Goal: Information Seeking & Learning: Learn about a topic

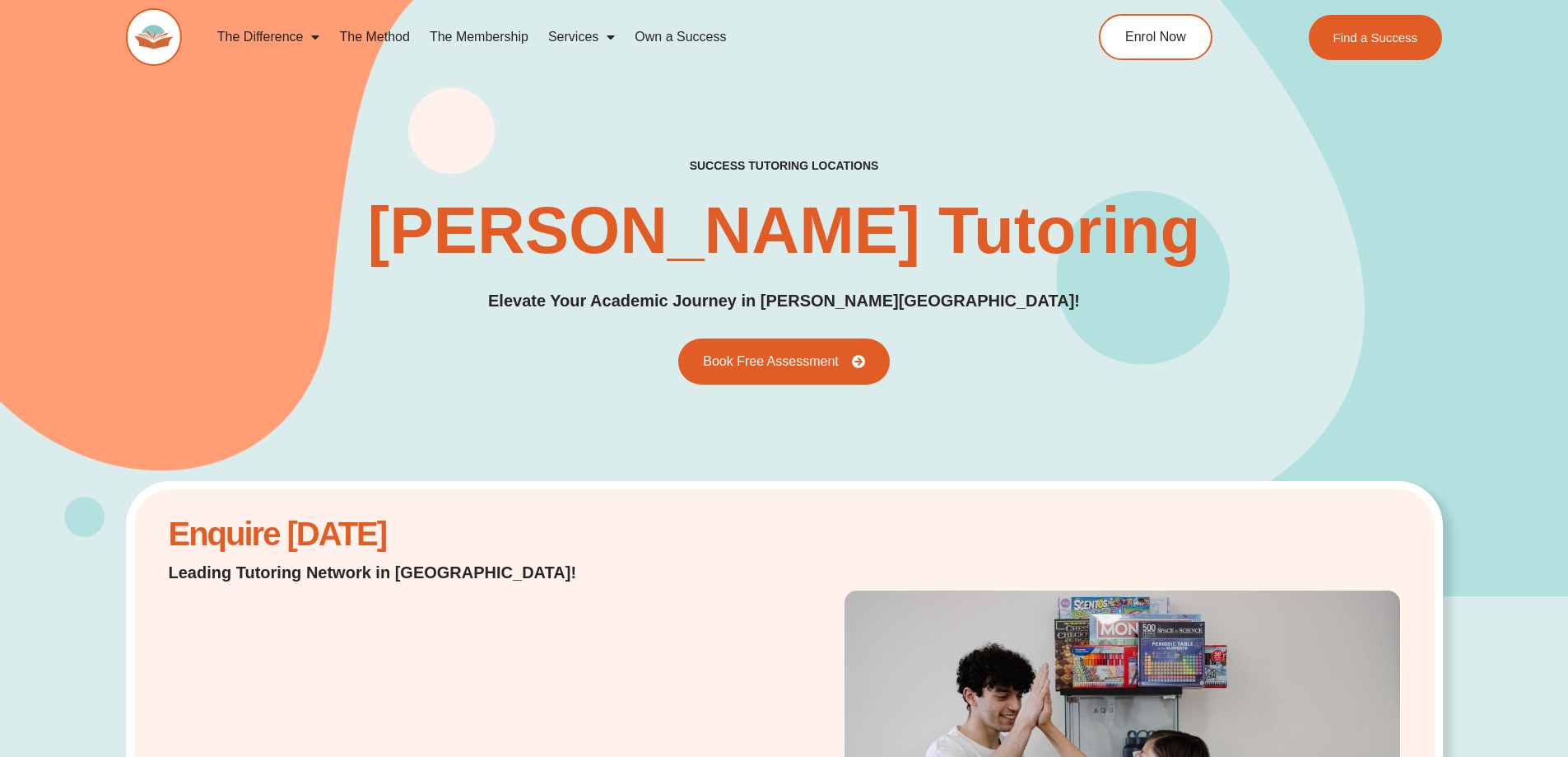
click at [391, 37] on link "The Method" at bounding box center [374, 37] width 90 height 38
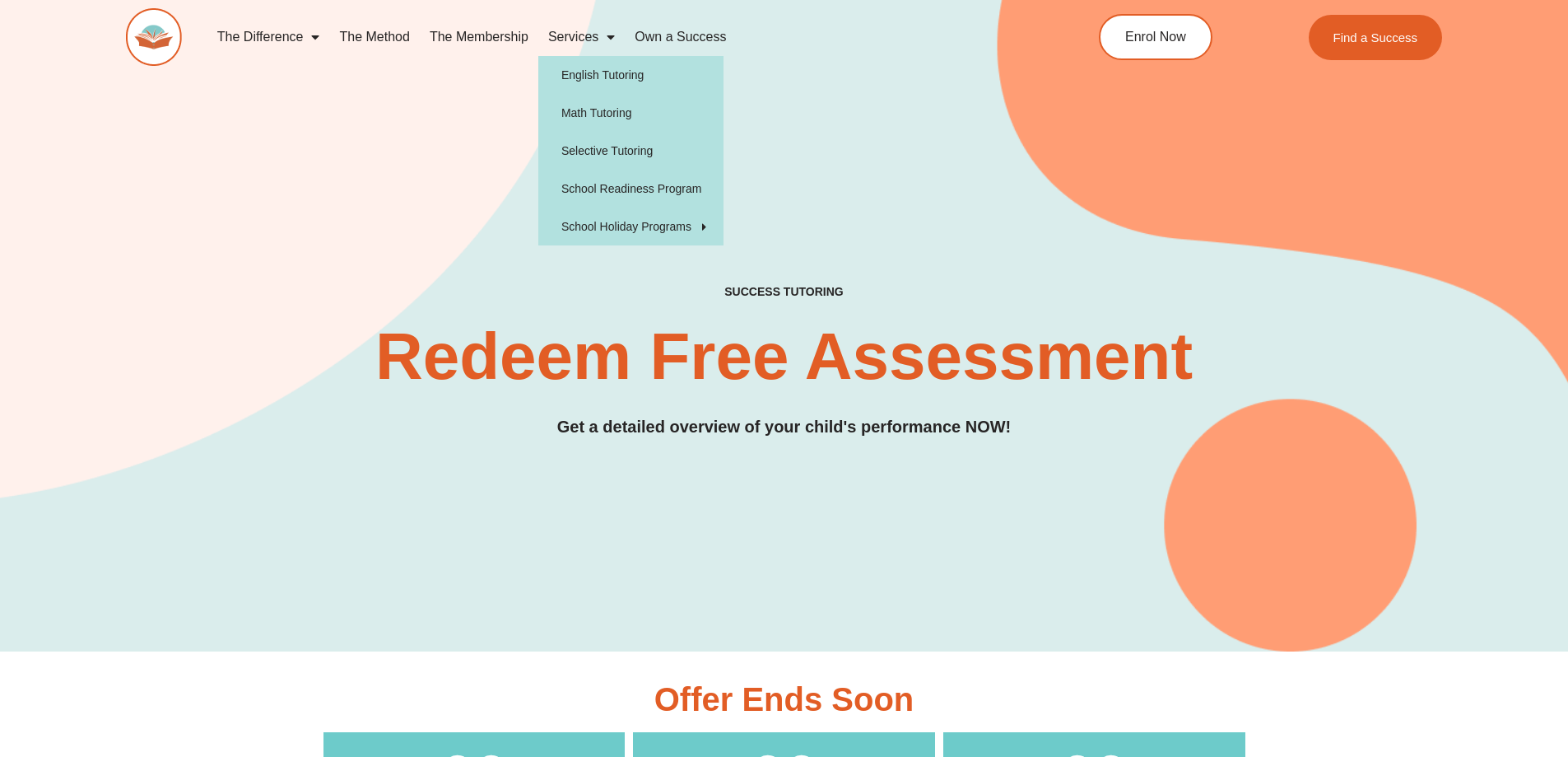
click at [616, 38] on link "Services" at bounding box center [581, 37] width 87 height 38
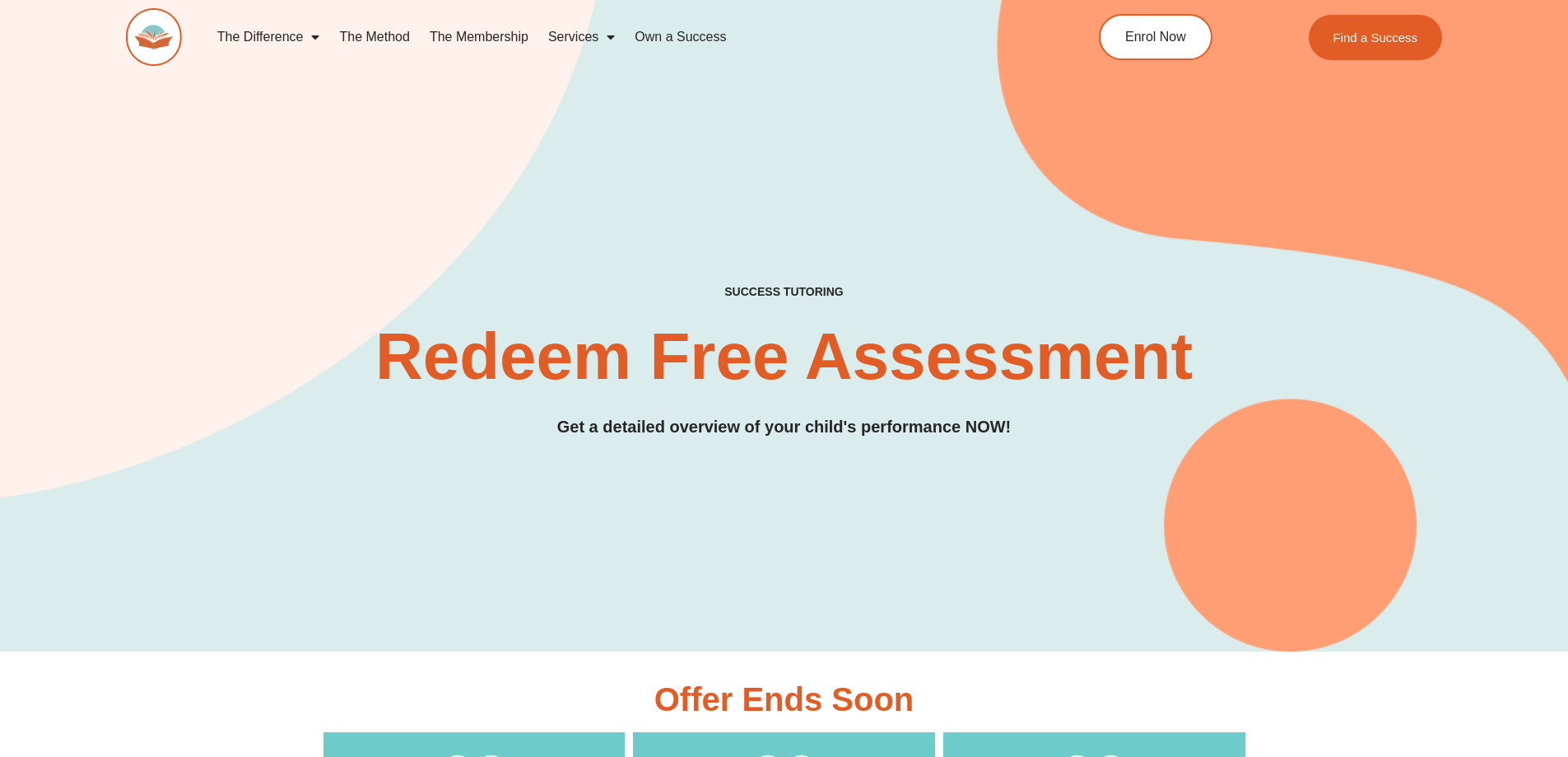
click at [607, 40] on span "Menu" at bounding box center [606, 37] width 16 height 30
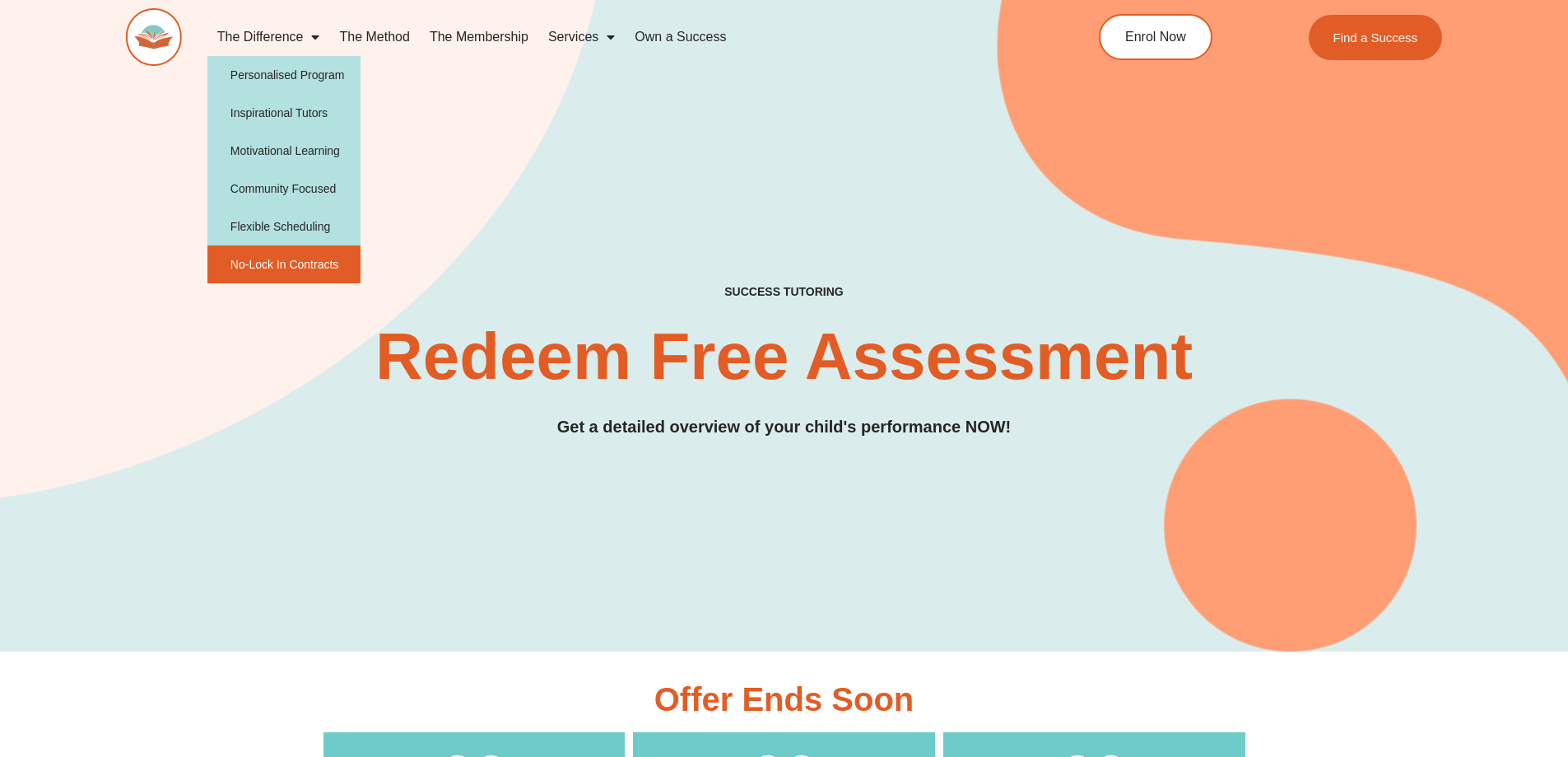
click at [277, 265] on link "No-Lock In Contracts" at bounding box center [284, 265] width 154 height 38
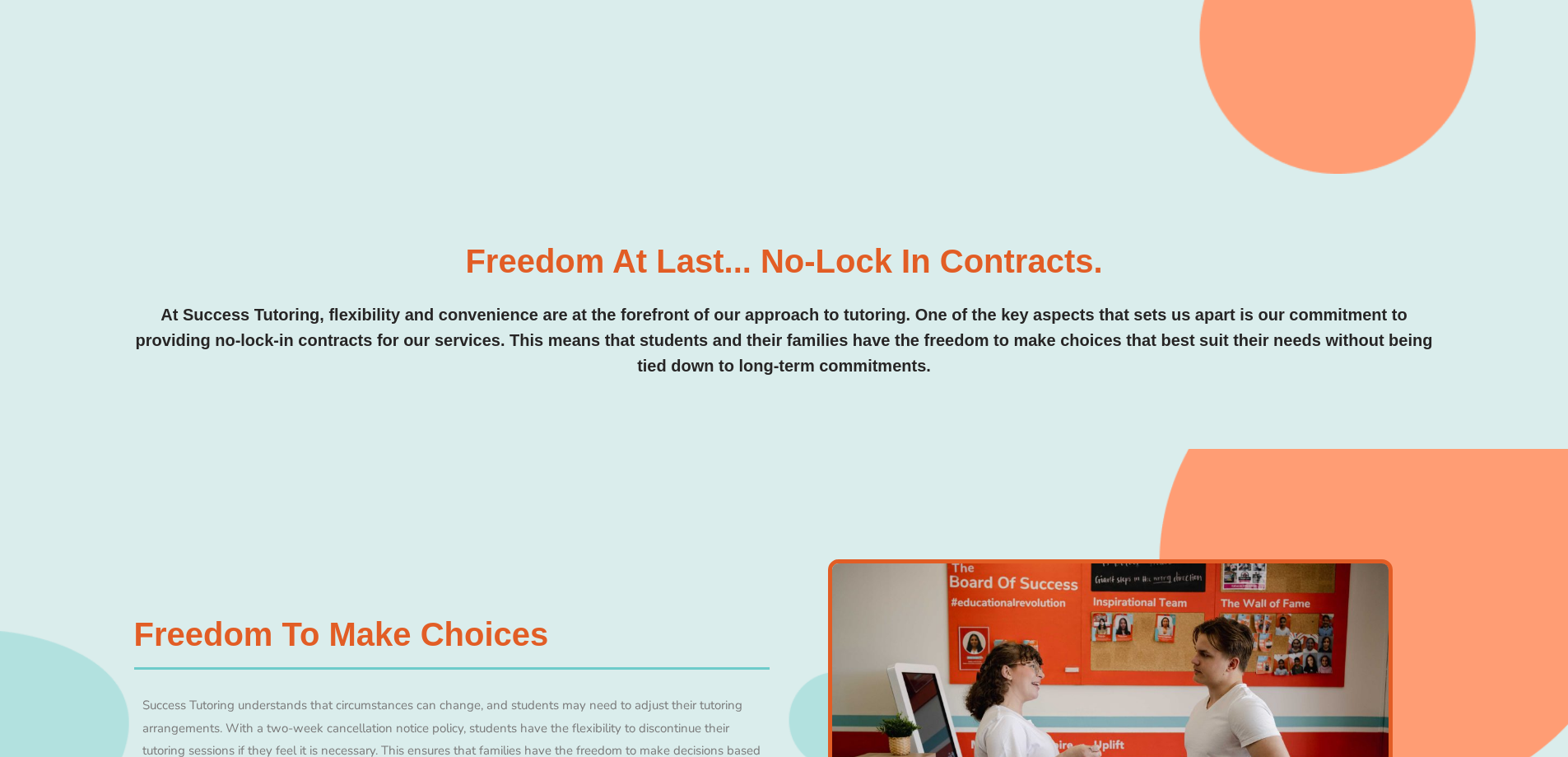
scroll to position [576, 0]
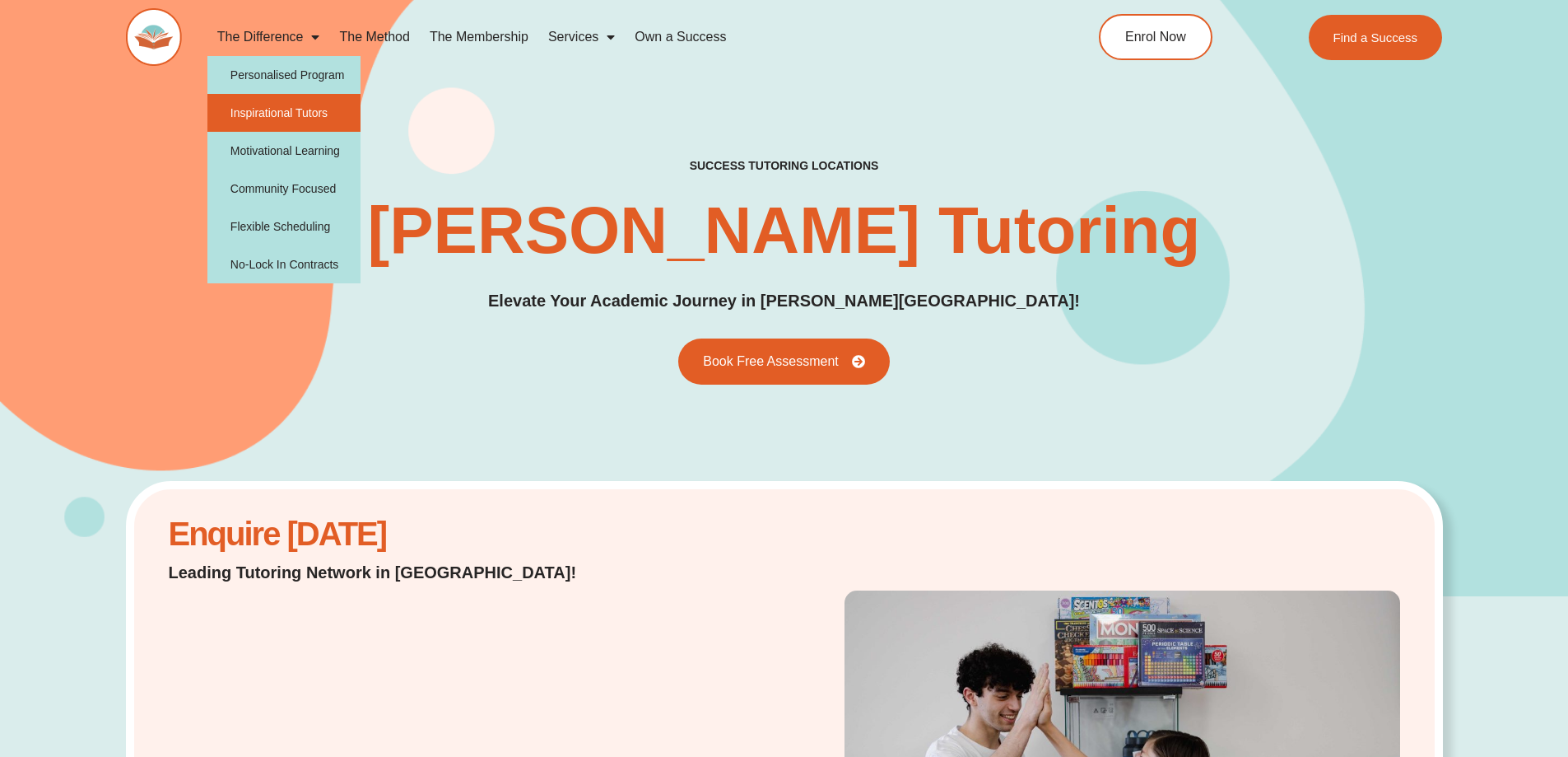
click at [288, 119] on link "Inspirational Tutors" at bounding box center [284, 113] width 154 height 38
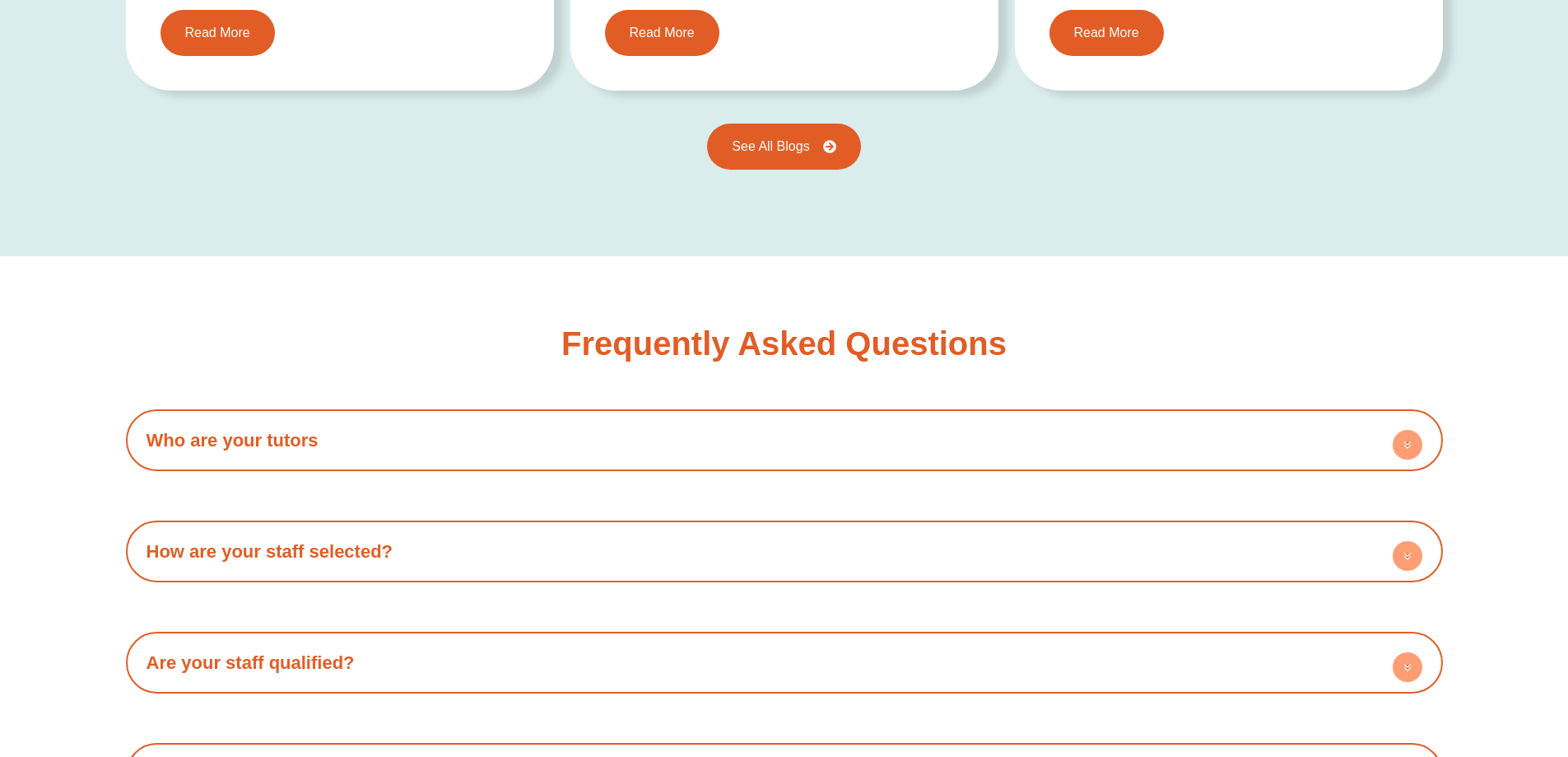
scroll to position [2797, 0]
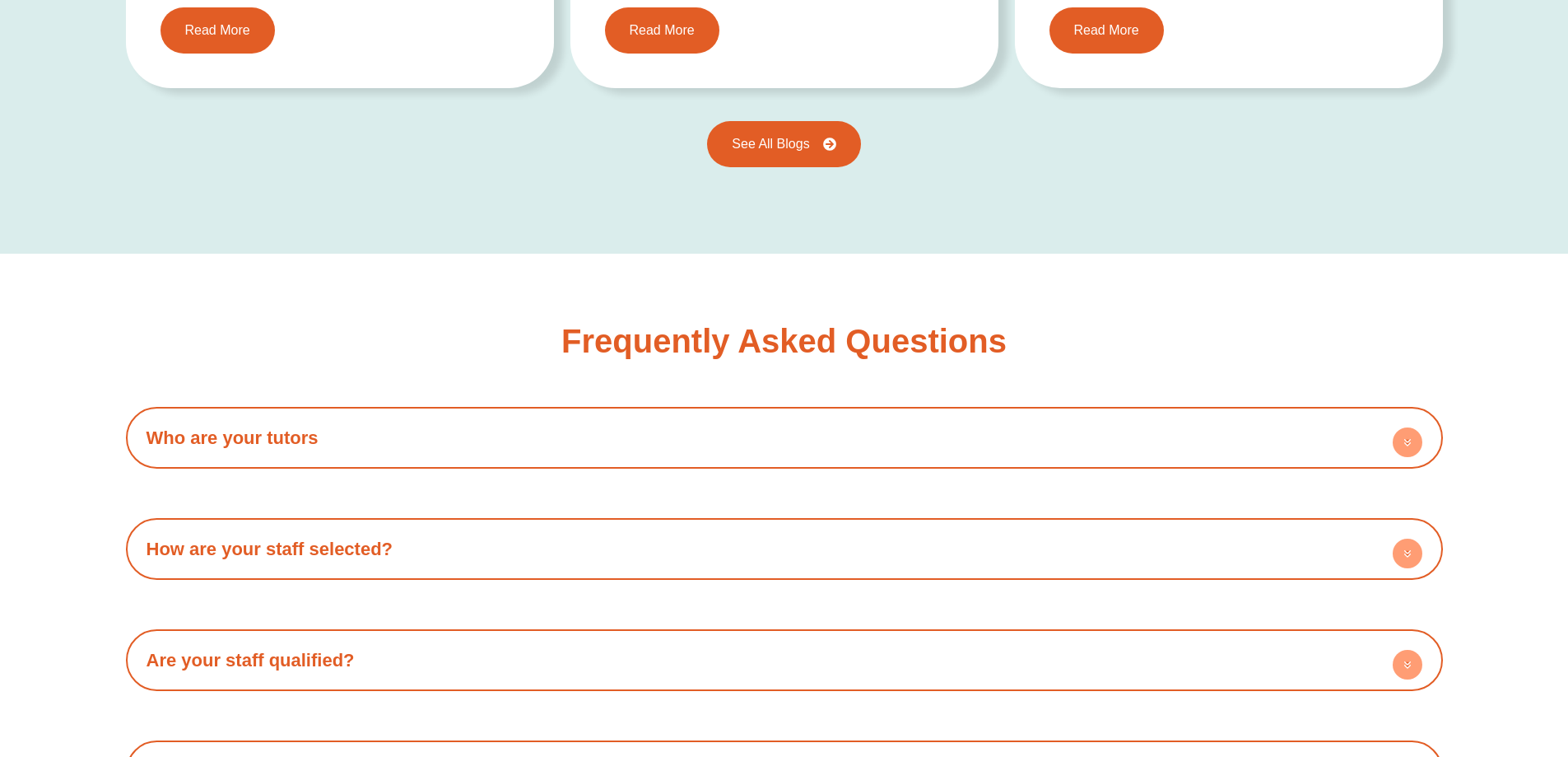
click at [271, 425] on h4 "Who are your tutors" at bounding box center [784, 437] width 1301 height 45
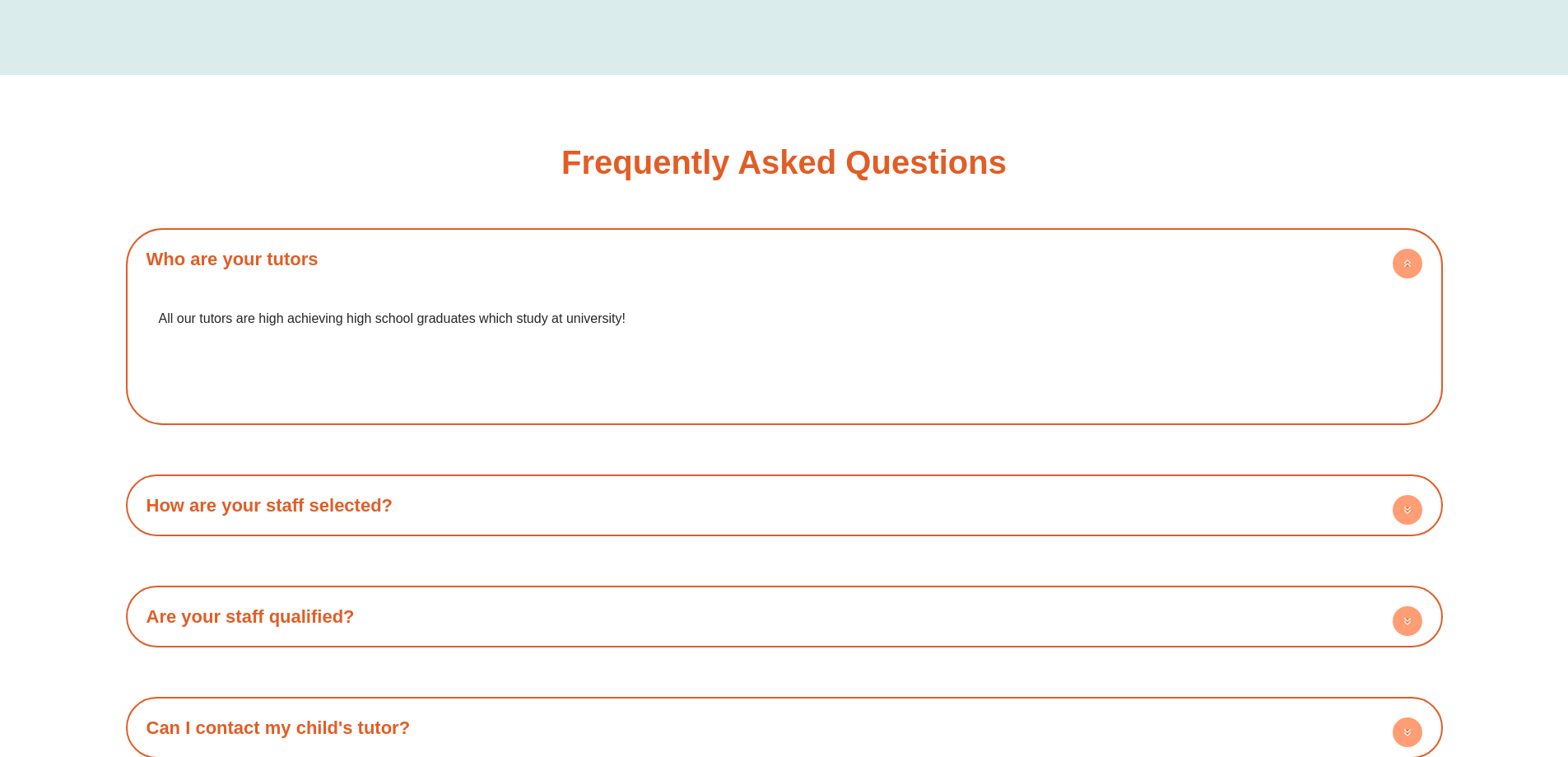
scroll to position [3044, 0]
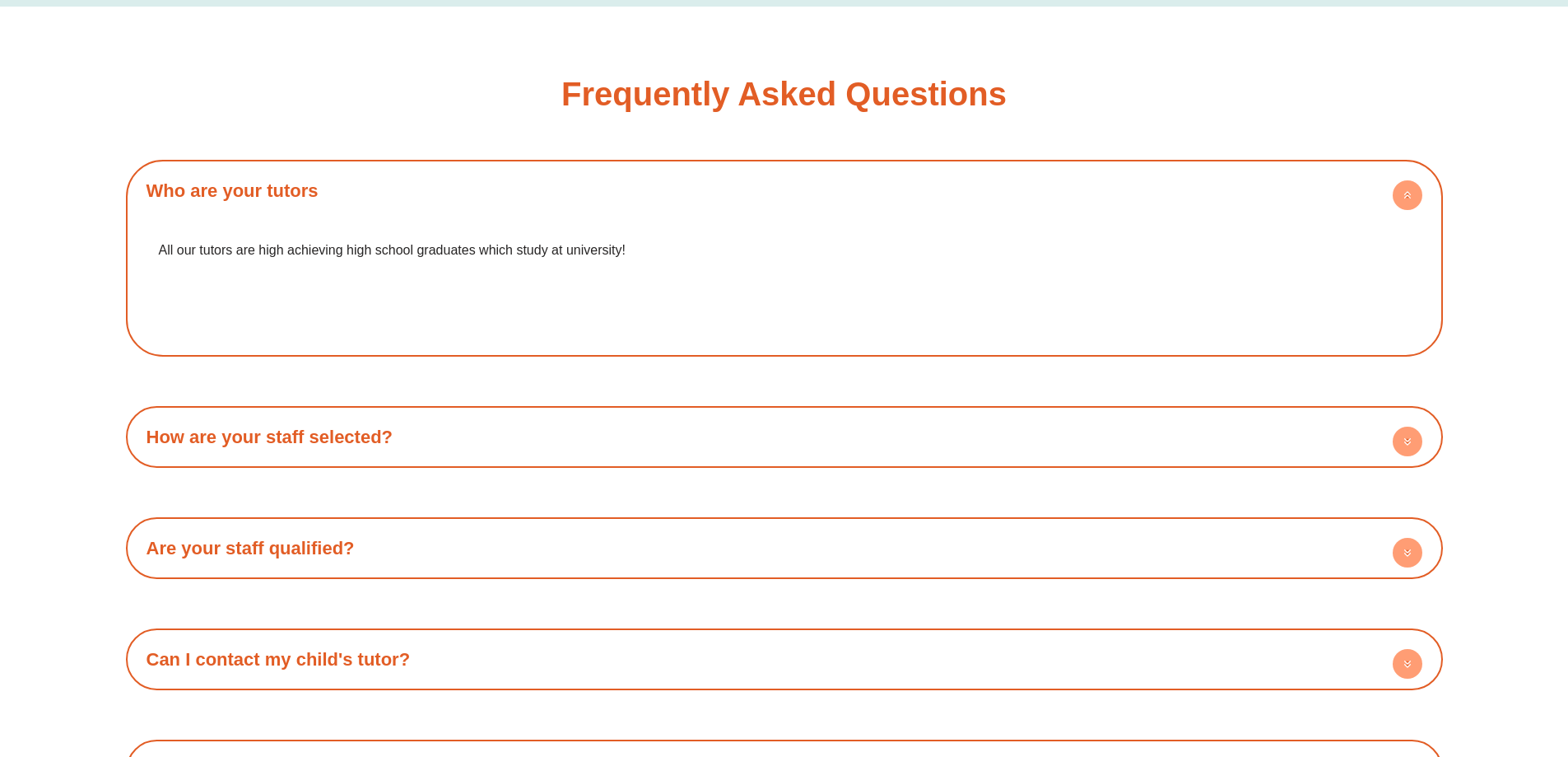
click at [453, 421] on h4 "How are your staff selected?" at bounding box center [784, 436] width 1301 height 45
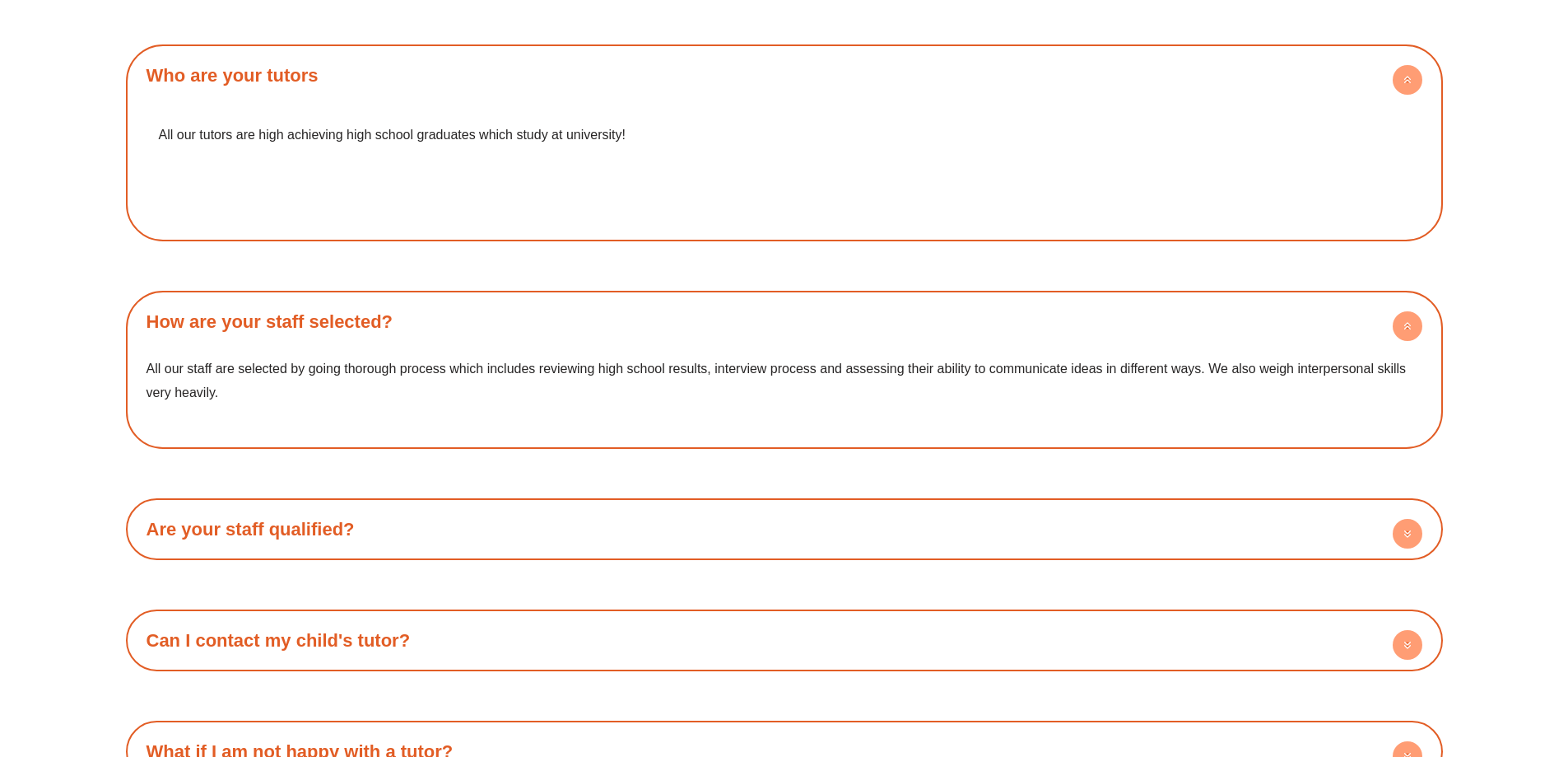
scroll to position [3209, 0]
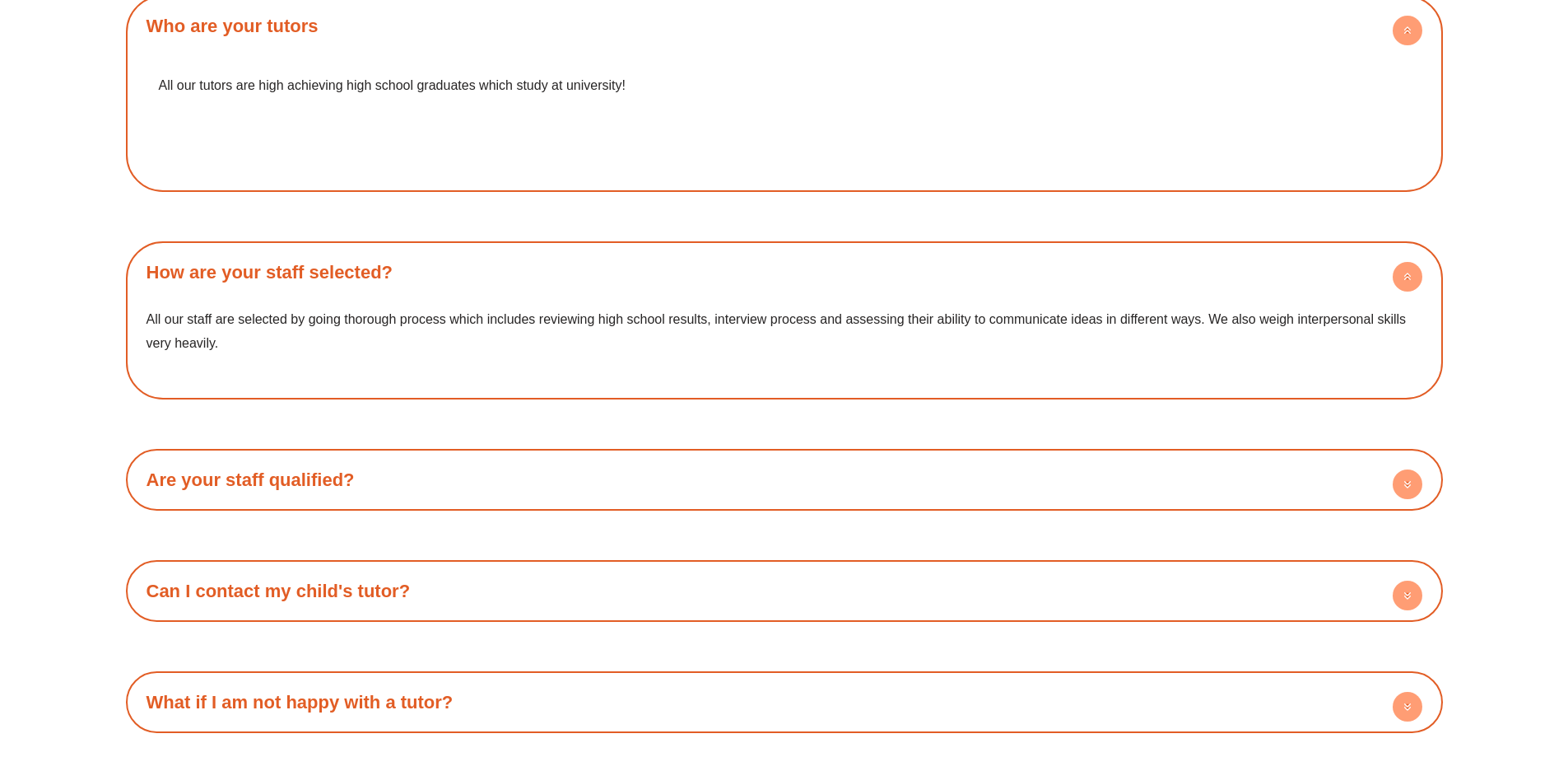
click at [316, 471] on h4 "Are your staff qualified?" at bounding box center [784, 479] width 1301 height 45
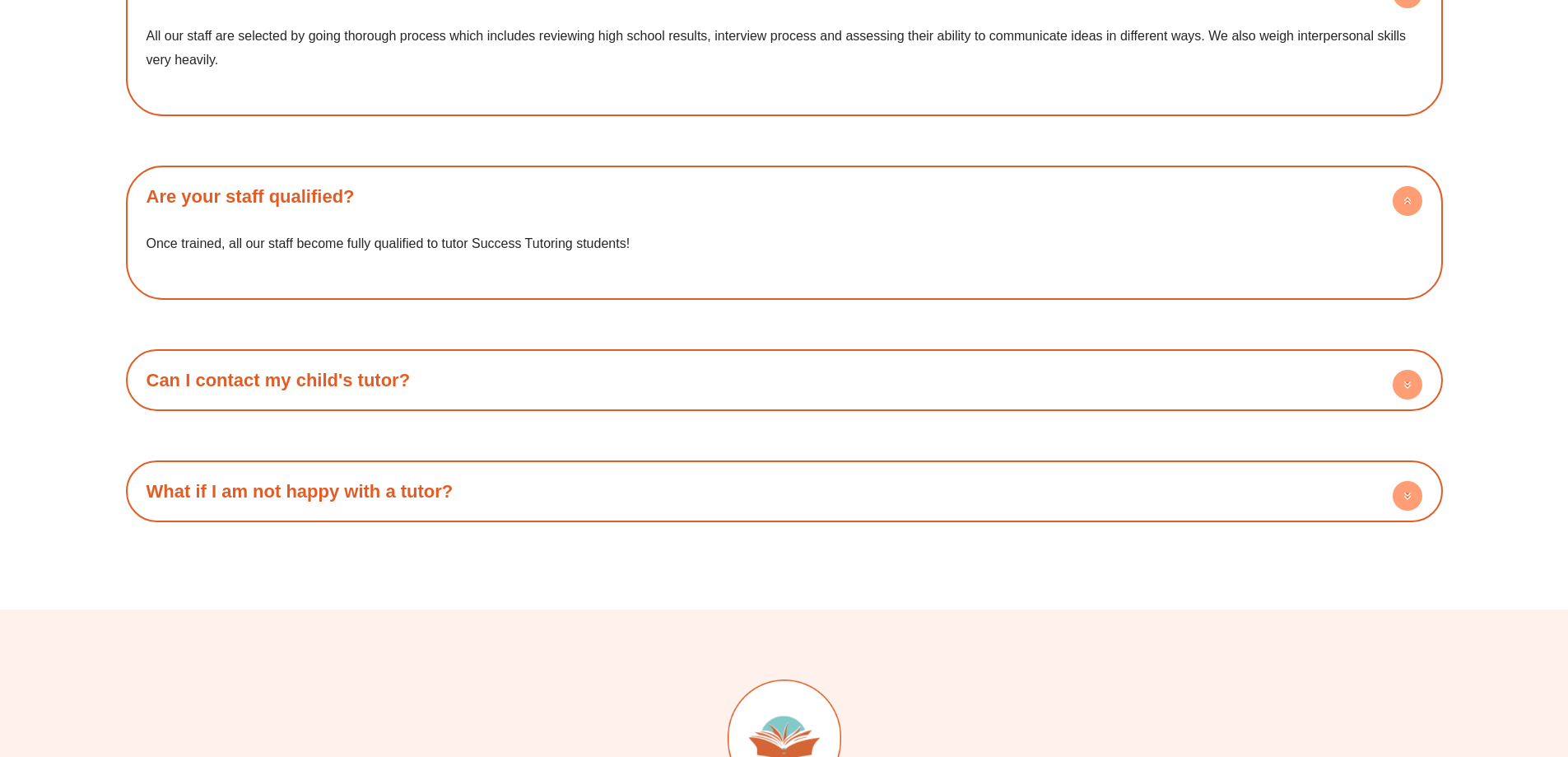
scroll to position [3621, 0]
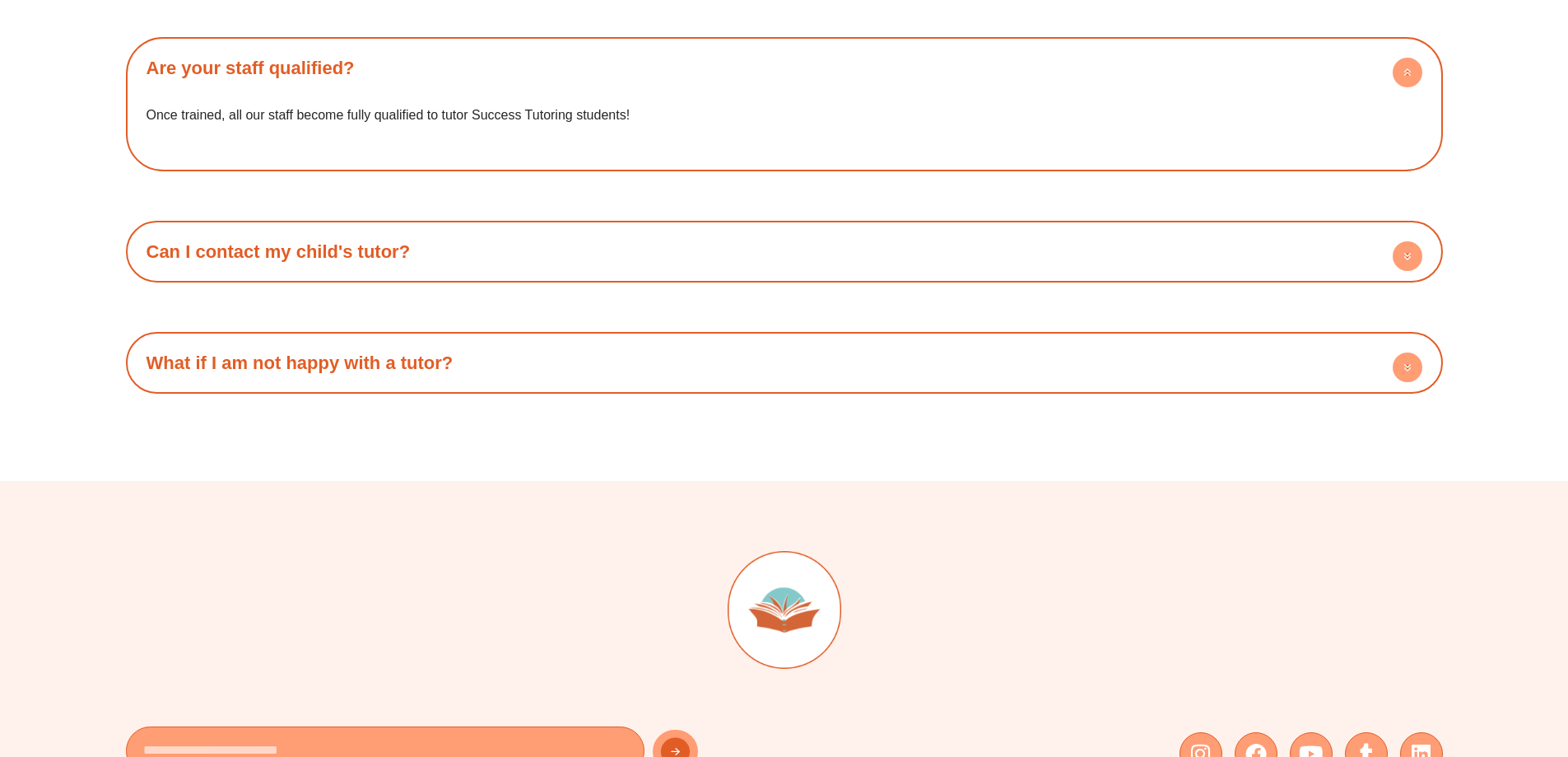
click at [253, 238] on h4 "Can I contact my child's tutor?" at bounding box center [784, 251] width 1301 height 45
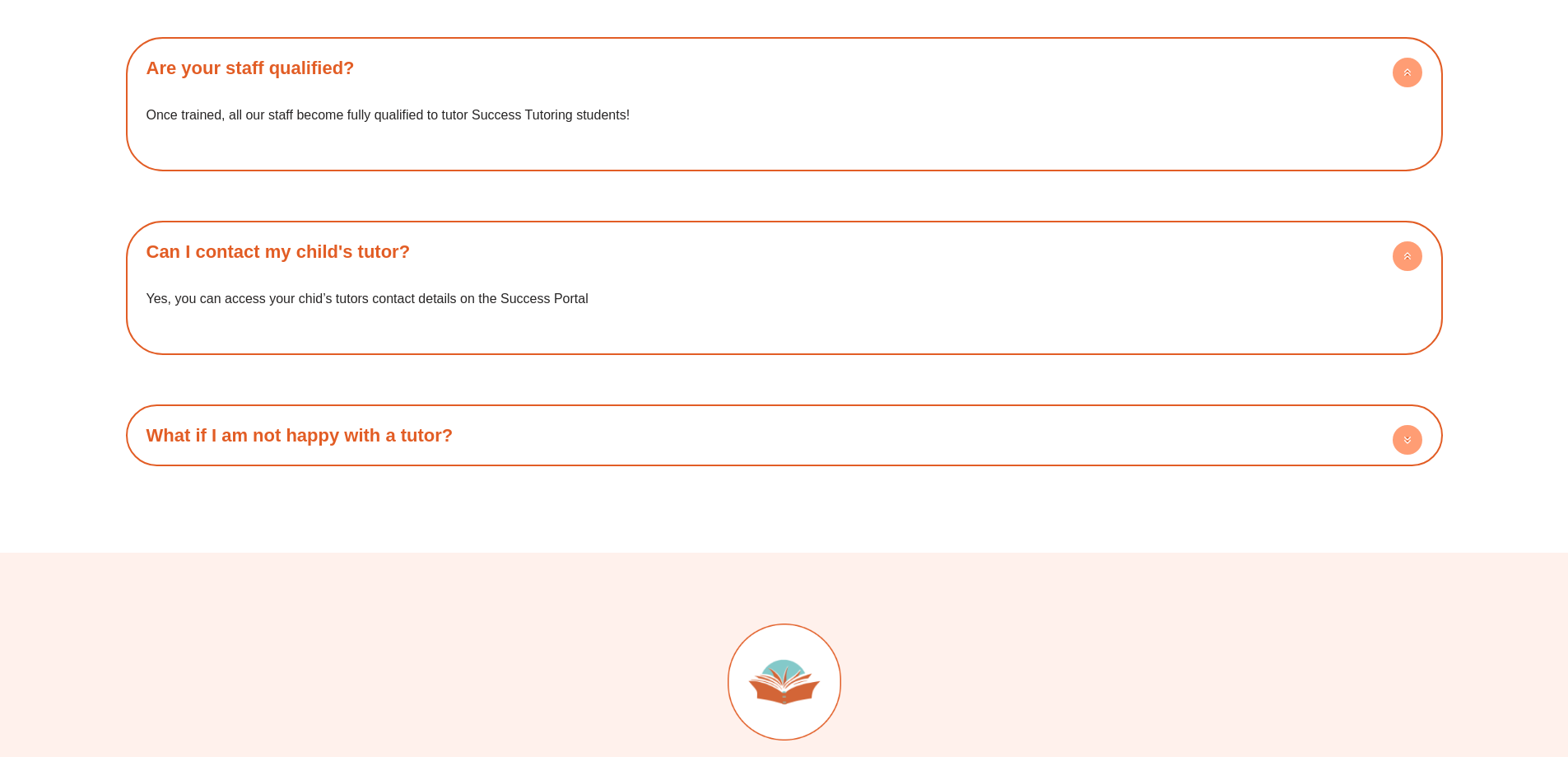
click at [346, 423] on h4 "What if I am not happy with a tutor?" at bounding box center [784, 434] width 1301 height 45
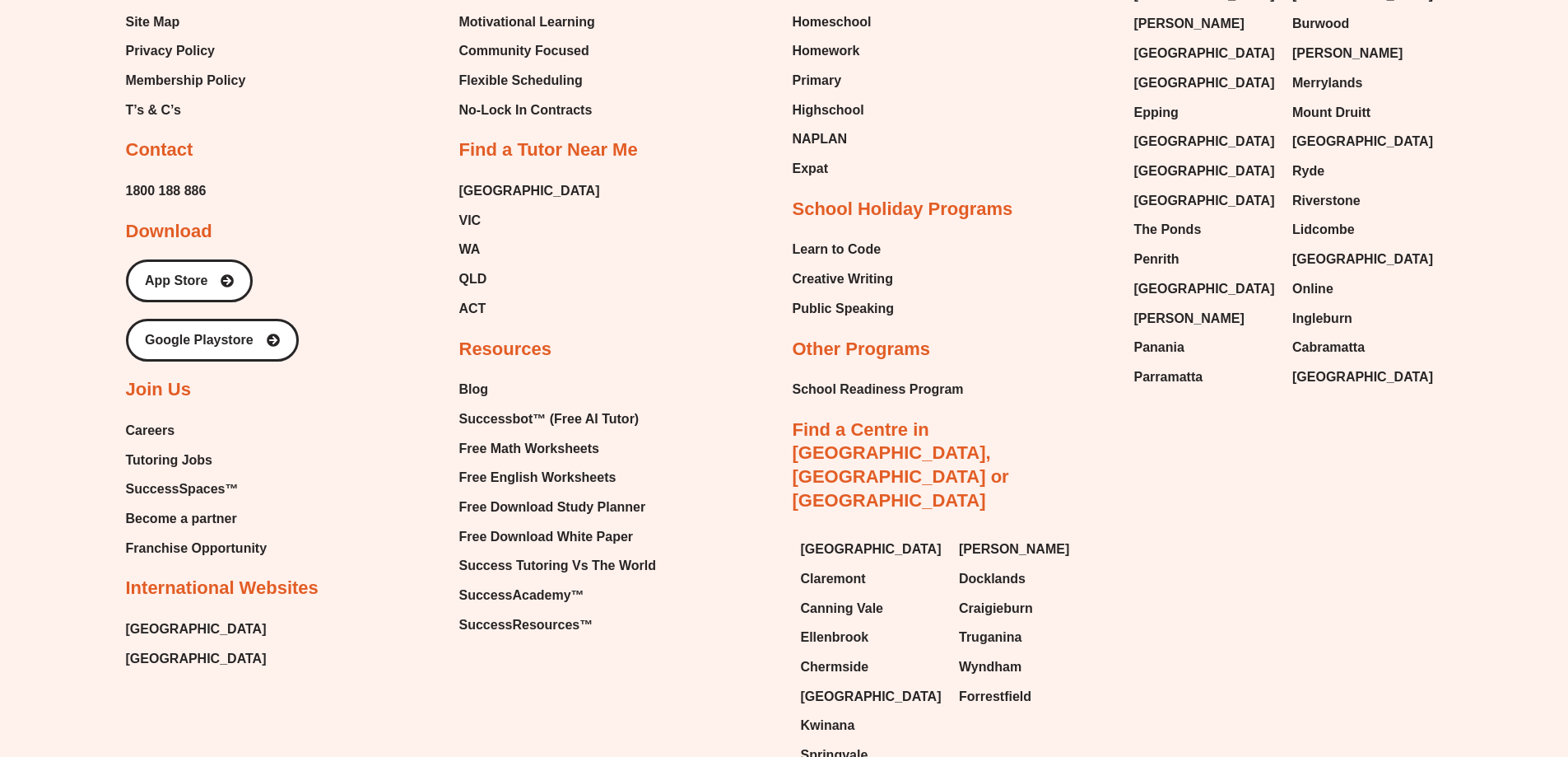
scroll to position [4115, 0]
